Goal: Task Accomplishment & Management: Use online tool/utility

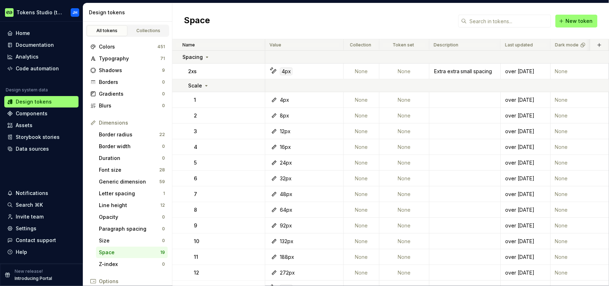
scroll to position [91, 0]
click at [64, 12] on html "Tokens Studio (test) JH Home Documentation Analytics Code automation Design sys…" at bounding box center [304, 143] width 609 height 286
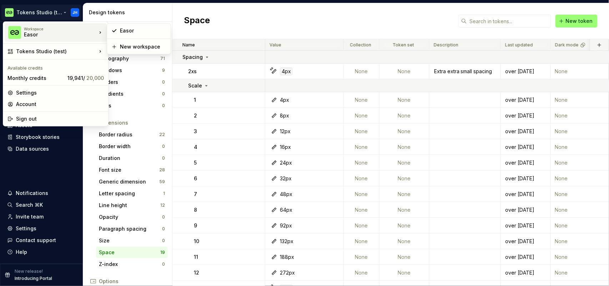
click at [51, 35] on div "Easor" at bounding box center [54, 34] width 61 height 7
click at [25, 33] on div "Easor" at bounding box center [54, 34] width 61 height 7
click at [16, 39] on div "Workspace Easor" at bounding box center [51, 32] width 89 height 19
drag, startPoint x: 130, startPoint y: 30, endPoint x: 117, endPoint y: 30, distance: 12.5
click at [129, 30] on div "Easor" at bounding box center [143, 30] width 46 height 7
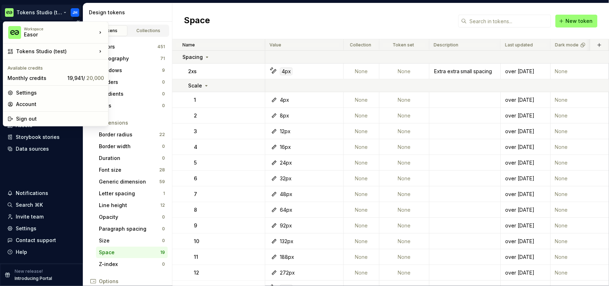
click at [65, 13] on html "Tokens Studio (test) JH Home Documentation Analytics Code automation Design sys…" at bounding box center [304, 143] width 609 height 286
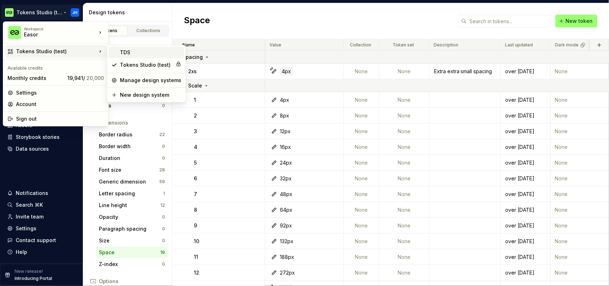
click at [131, 55] on div "TDS" at bounding box center [150, 52] width 61 height 7
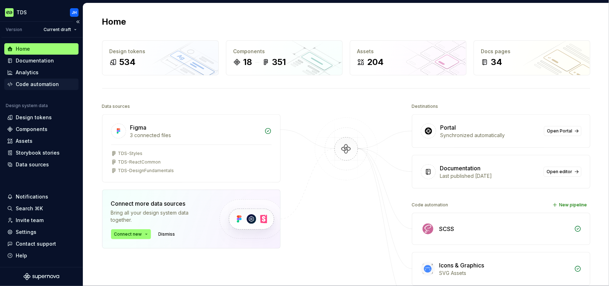
click at [27, 87] on div "Code automation" at bounding box center [41, 84] width 74 height 11
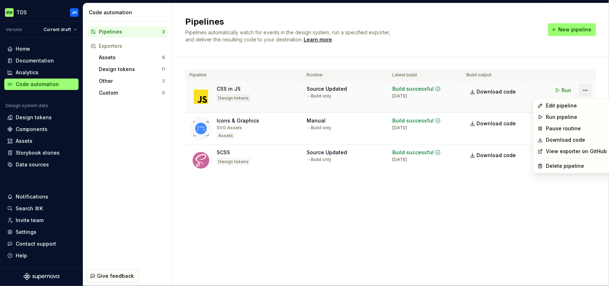
click at [583, 89] on html "TDS JH Version Current draft Home Documentation Analytics Code automation Desig…" at bounding box center [304, 143] width 609 height 286
click at [572, 106] on div "Edit pipeline" at bounding box center [576, 105] width 61 height 7
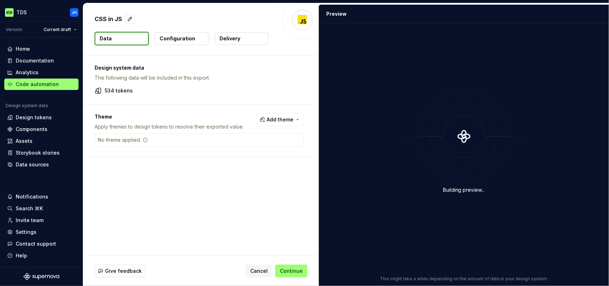
click at [182, 40] on p "Configuration" at bounding box center [178, 38] width 36 height 7
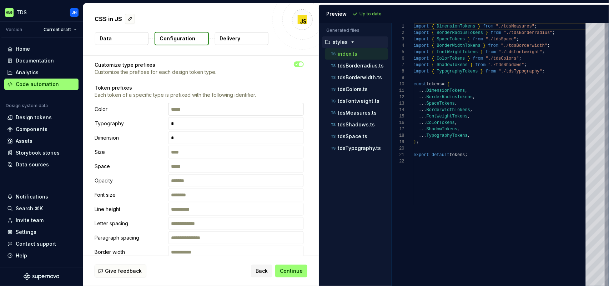
scroll to position [61, 0]
drag, startPoint x: 188, startPoint y: 109, endPoint x: 174, endPoint y: 108, distance: 14.3
click at [174, 108] on input "text" at bounding box center [236, 109] width 136 height 13
click at [191, 110] on input "text" at bounding box center [236, 109] width 136 height 13
click at [203, 86] on p "Token prefixes" at bounding box center [199, 87] width 209 height 7
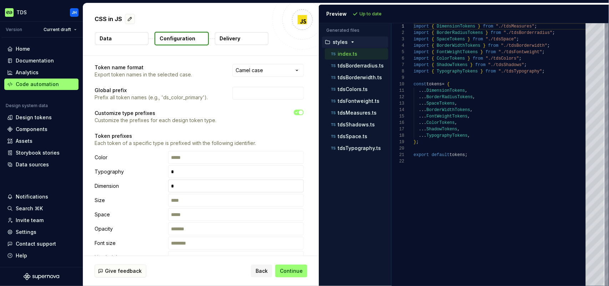
scroll to position [13, 0]
click at [299, 111] on icon "button" at bounding box center [297, 112] width 6 height 4
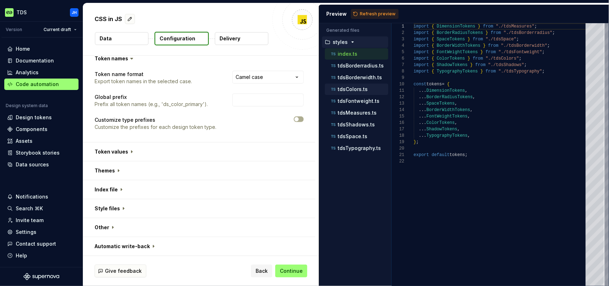
click at [360, 89] on p "tdsColors.ts" at bounding box center [353, 89] width 30 height 6
type textarea "**********"
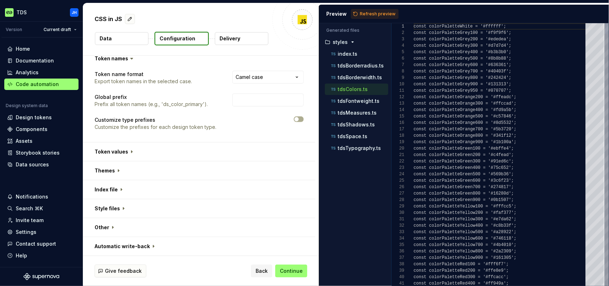
scroll to position [64, 0]
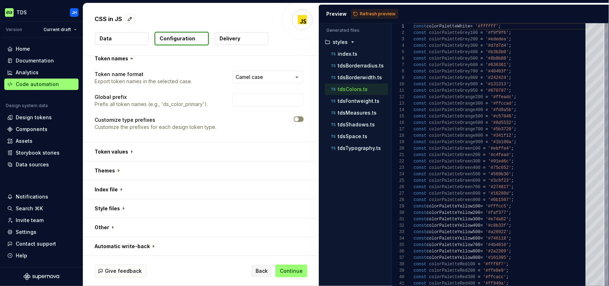
click at [298, 118] on span "button" at bounding box center [296, 119] width 4 height 4
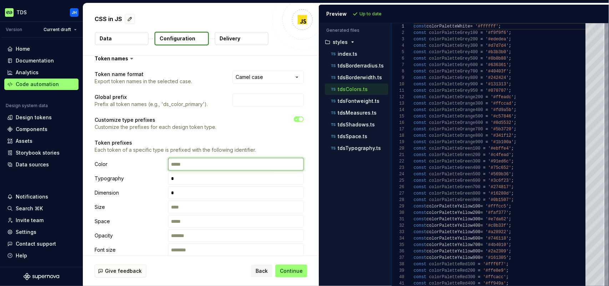
click at [186, 162] on input "text" at bounding box center [236, 164] width 136 height 13
type input "*"
click at [233, 143] on p "Token prefixes" at bounding box center [199, 142] width 209 height 7
drag, startPoint x: 191, startPoint y: 163, endPoint x: 162, endPoint y: 165, distance: 28.2
click at [163, 165] on div "Color ******" at bounding box center [199, 164] width 209 height 13
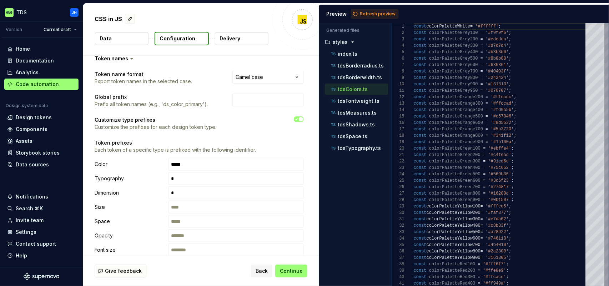
click at [202, 141] on p "Token prefixes" at bounding box center [199, 142] width 209 height 7
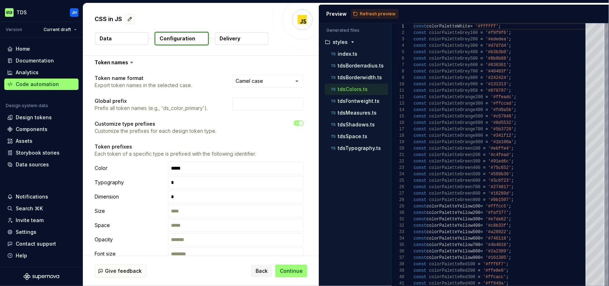
scroll to position [0, 0]
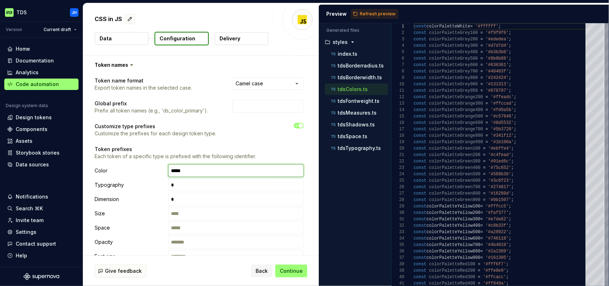
drag, startPoint x: 193, startPoint y: 172, endPoint x: 173, endPoint y: 172, distance: 20.3
click at [173, 172] on input "*****" at bounding box center [236, 170] width 136 height 13
type input "*"
click at [270, 151] on p "Token prefixes" at bounding box center [199, 149] width 209 height 7
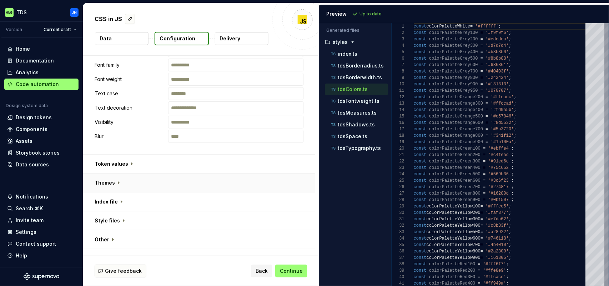
scroll to position [376, 0]
click at [128, 161] on button "button" at bounding box center [199, 164] width 232 height 19
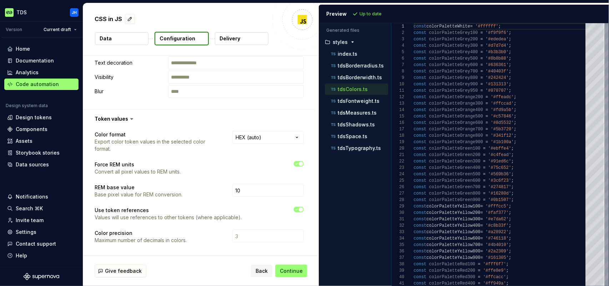
scroll to position [458, 0]
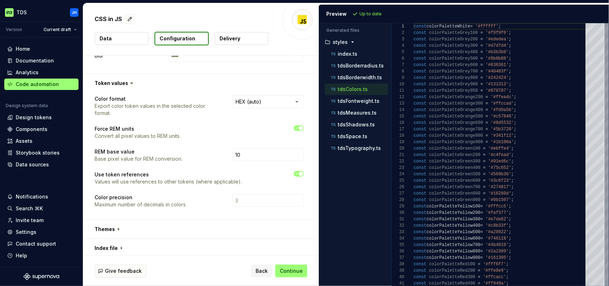
click at [300, 173] on span "button" at bounding box center [301, 174] width 4 height 4
click at [300, 173] on button "button" at bounding box center [299, 174] width 10 height 6
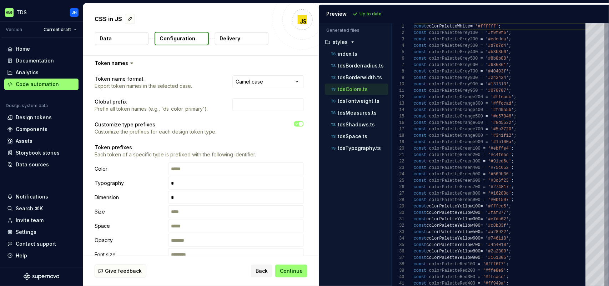
scroll to position [1, 0]
click at [302, 125] on span "button" at bounding box center [301, 124] width 4 height 4
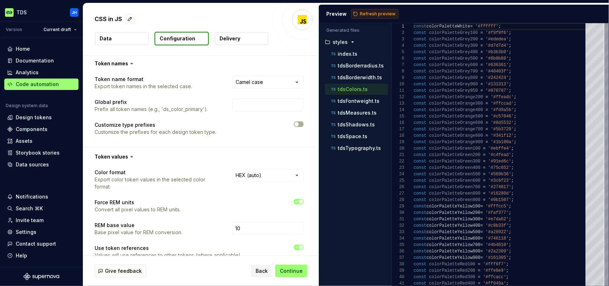
click at [363, 14] on span "Refresh preview" at bounding box center [378, 14] width 36 height 6
click at [299, 125] on span "button" at bounding box center [296, 124] width 4 height 4
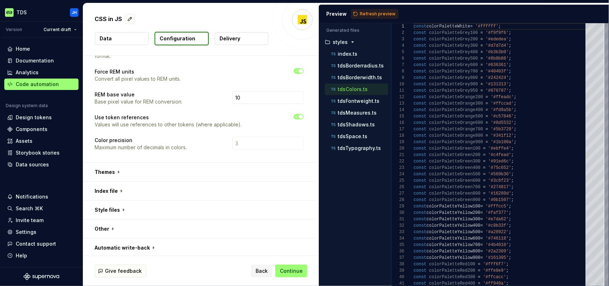
scroll to position [516, 0]
click at [114, 166] on button "button" at bounding box center [199, 170] width 232 height 19
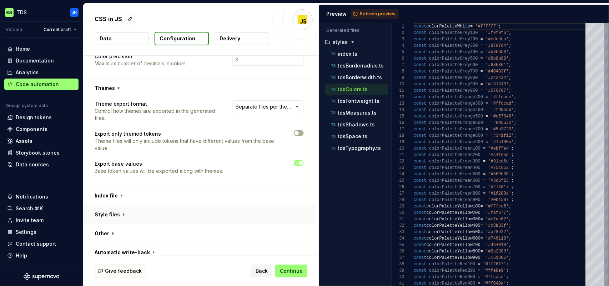
scroll to position [605, 0]
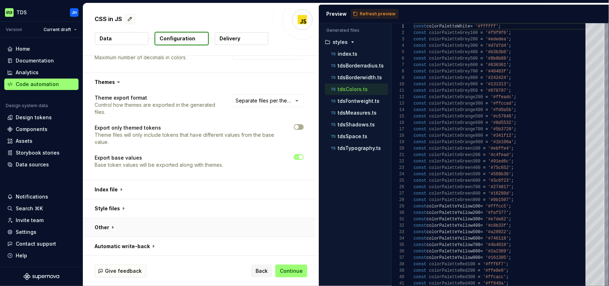
click at [110, 227] on button "button" at bounding box center [199, 227] width 232 height 19
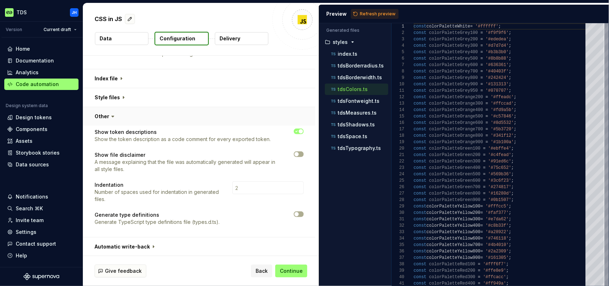
scroll to position [716, 0]
click at [122, 96] on button "button" at bounding box center [199, 97] width 232 height 19
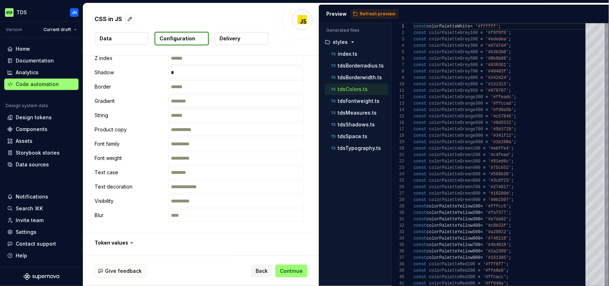
scroll to position [0, 0]
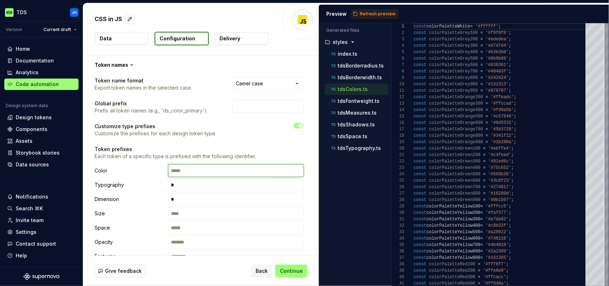
click at [208, 171] on input "text" at bounding box center [236, 170] width 136 height 13
click at [300, 126] on button "button" at bounding box center [299, 126] width 10 height 6
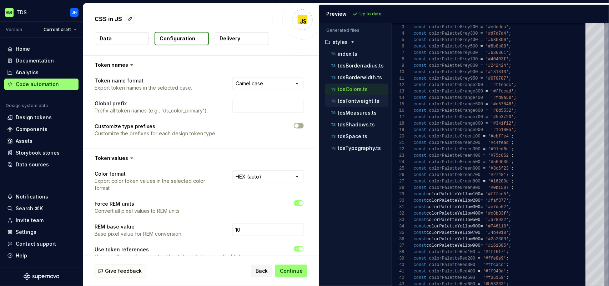
click at [351, 101] on p "tdsFontweight.ts" at bounding box center [359, 101] width 42 height 6
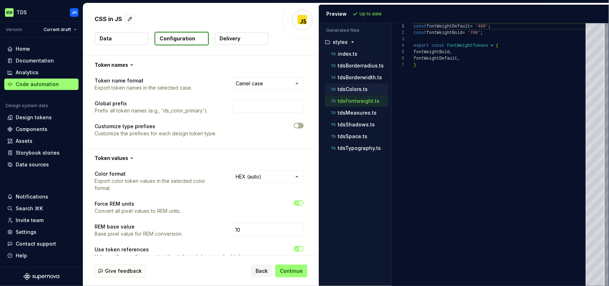
click at [349, 90] on p "tdsColors.ts" at bounding box center [353, 89] width 30 height 6
type textarea "**********"
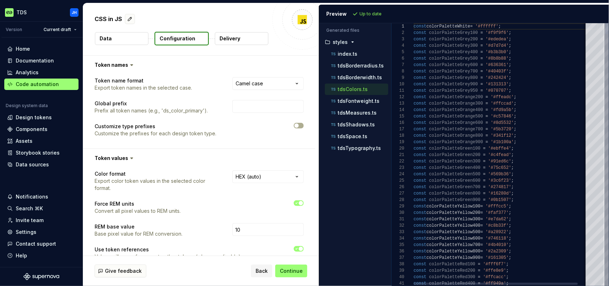
click at [606, 23] on div at bounding box center [607, 28] width 2 height 11
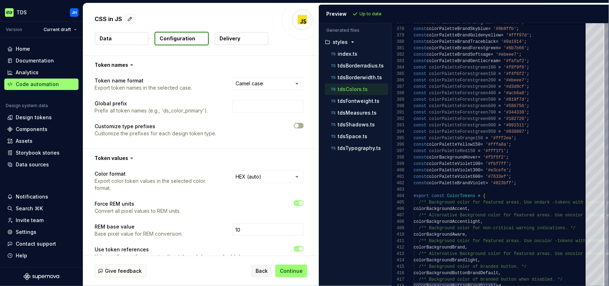
click at [606, 132] on div at bounding box center [607, 132] width 2 height 11
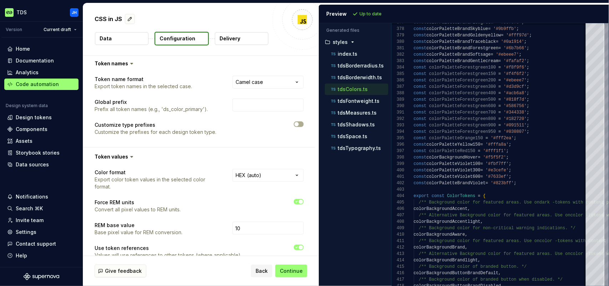
scroll to position [0, 0]
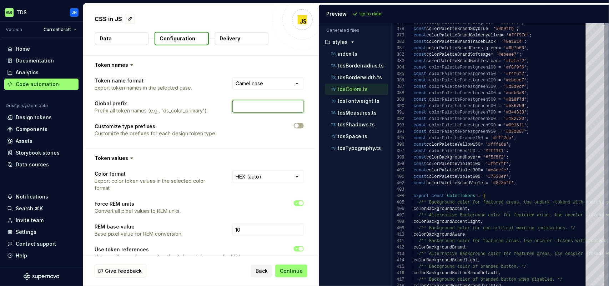
click at [264, 109] on input "text" at bounding box center [267, 106] width 71 height 13
click at [134, 40] on button "Data" at bounding box center [122, 38] width 54 height 13
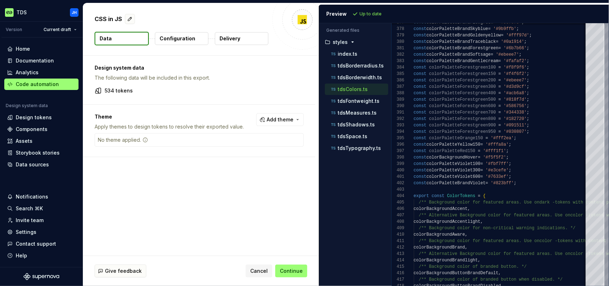
click at [178, 39] on p "Configuration" at bounding box center [178, 38] width 36 height 7
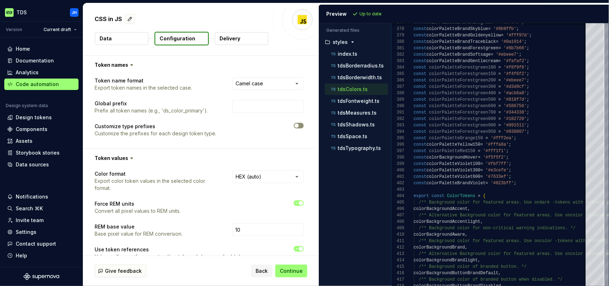
click at [299, 125] on span "button" at bounding box center [296, 125] width 4 height 4
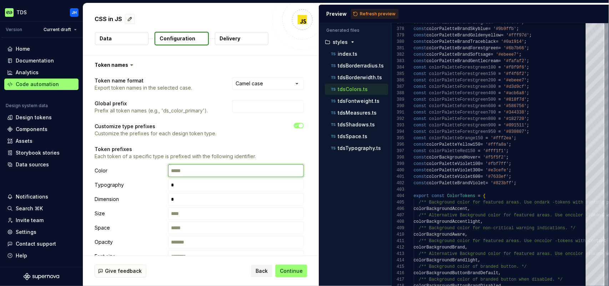
click at [201, 174] on input "text" at bounding box center [236, 170] width 136 height 13
type input "****"
click at [377, 12] on span "Refresh preview" at bounding box center [378, 14] width 36 height 6
type textarea "**********"
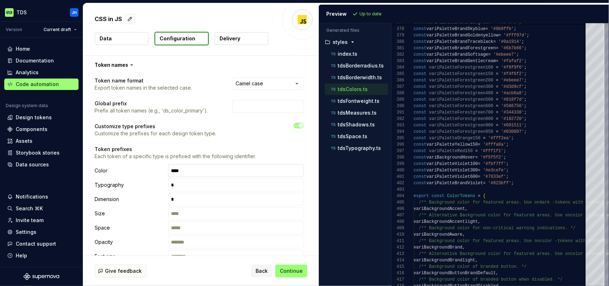
click at [196, 173] on input "****" at bounding box center [236, 170] width 136 height 13
type input "*"
click at [195, 186] on input "text" at bounding box center [236, 184] width 136 height 13
click at [360, 15] on span "Refresh preview" at bounding box center [378, 14] width 36 height 6
type textarea "**********"
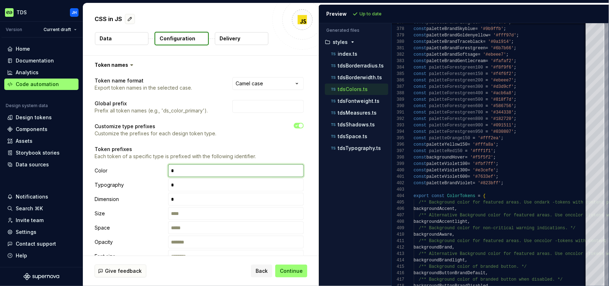
click at [187, 170] on input "text" at bounding box center [236, 170] width 136 height 13
click at [197, 185] on input "text" at bounding box center [236, 184] width 136 height 13
click at [367, 13] on span "Refresh preview" at bounding box center [378, 14] width 36 height 6
type textarea "**********"
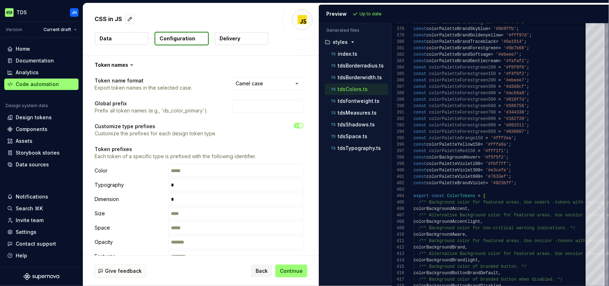
click at [299, 127] on icon "button" at bounding box center [297, 125] width 6 height 4
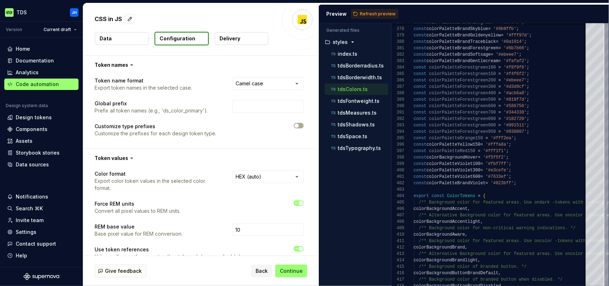
click at [367, 11] on span "Refresh preview" at bounding box center [378, 14] width 36 height 6
click at [298, 125] on span "button" at bounding box center [296, 125] width 4 height 4
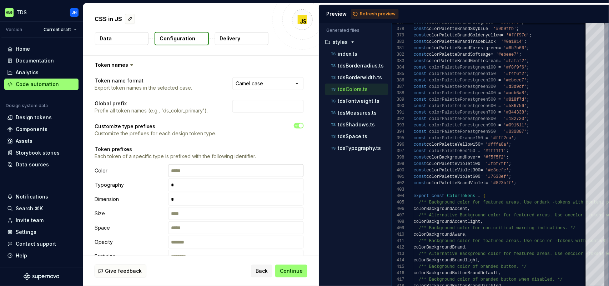
click at [177, 172] on input "text" at bounding box center [236, 170] width 136 height 13
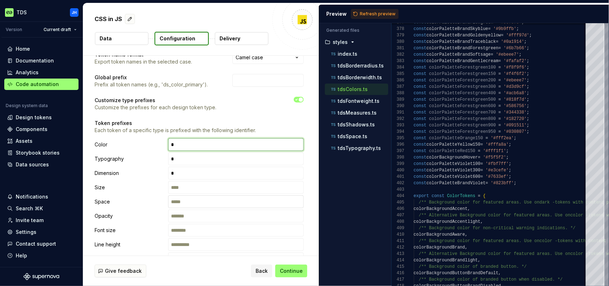
scroll to position [29, 0]
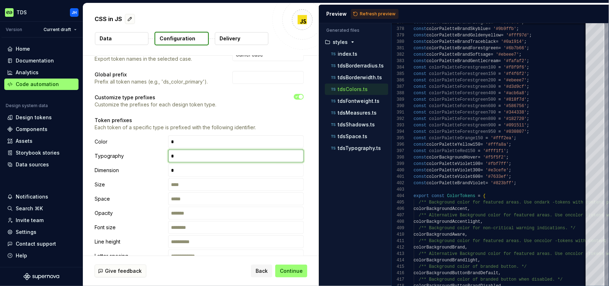
click at [259, 158] on input "text" at bounding box center [236, 156] width 136 height 13
click at [226, 171] on input "text" at bounding box center [236, 170] width 136 height 13
click at [239, 145] on input "text" at bounding box center [236, 141] width 136 height 13
click at [283, 118] on p "Token prefixes" at bounding box center [199, 120] width 209 height 7
click at [357, 13] on button "Refresh preview" at bounding box center [375, 14] width 48 height 10
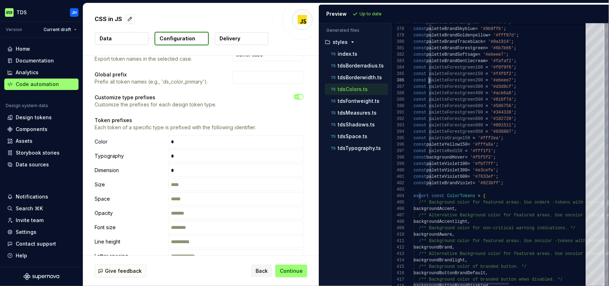
scroll to position [32, 15]
drag, startPoint x: 432, startPoint y: 82, endPoint x: 428, endPoint y: 83, distance: 4.2
click at [359, 68] on p "tdsBorderradius.ts" at bounding box center [361, 66] width 46 height 6
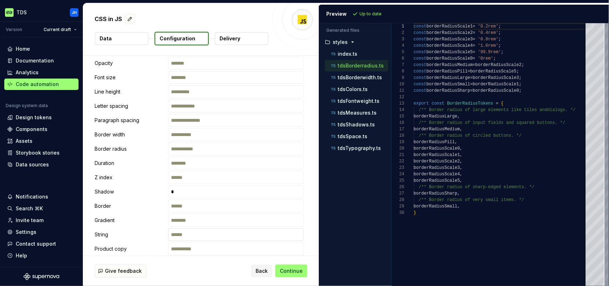
scroll to position [178, 0]
click at [373, 80] on p "tdsBorderwidth.ts" at bounding box center [360, 78] width 44 height 6
type textarea "**********"
